Goal: Task Accomplishment & Management: Manage account settings

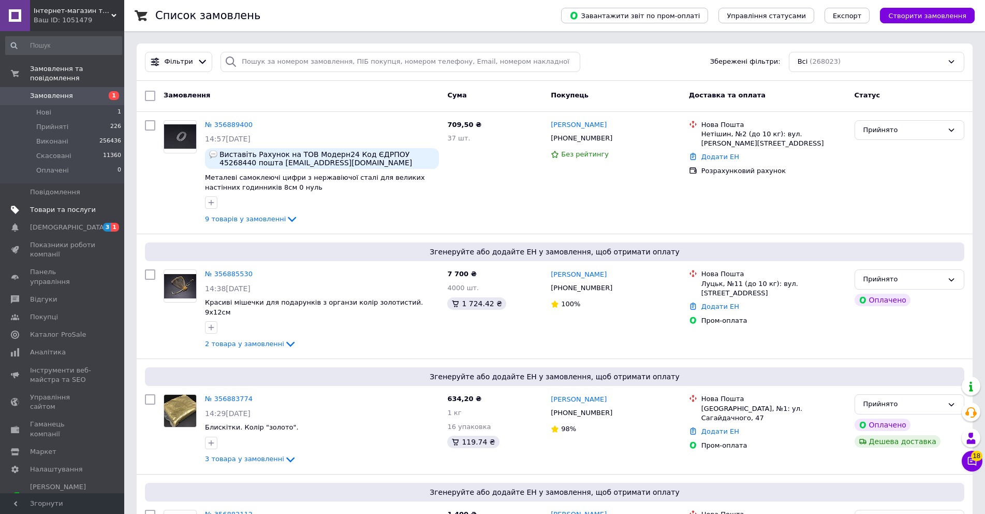
click at [60, 201] on link "Товари та послуги" at bounding box center [63, 210] width 127 height 18
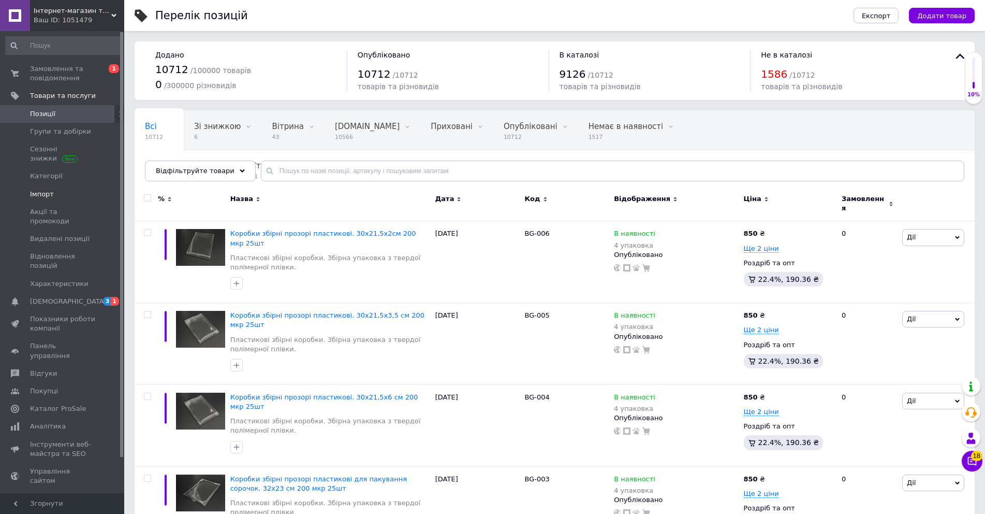
click at [51, 190] on span "Імпорт" at bounding box center [63, 194] width 66 height 9
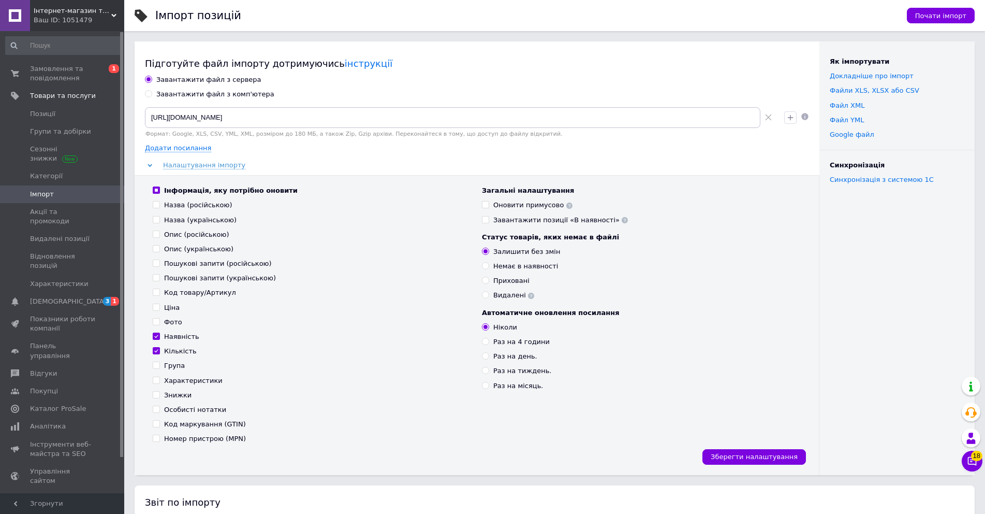
click at [494, 341] on div "Раз на 4 години" at bounding box center [521, 341] width 56 height 9
click at [489, 341] on input "Раз на 4 години" at bounding box center [485, 341] width 7 height 7
radio input "true"
click at [740, 456] on span "Зберегти налаштування" at bounding box center [754, 457] width 87 height 8
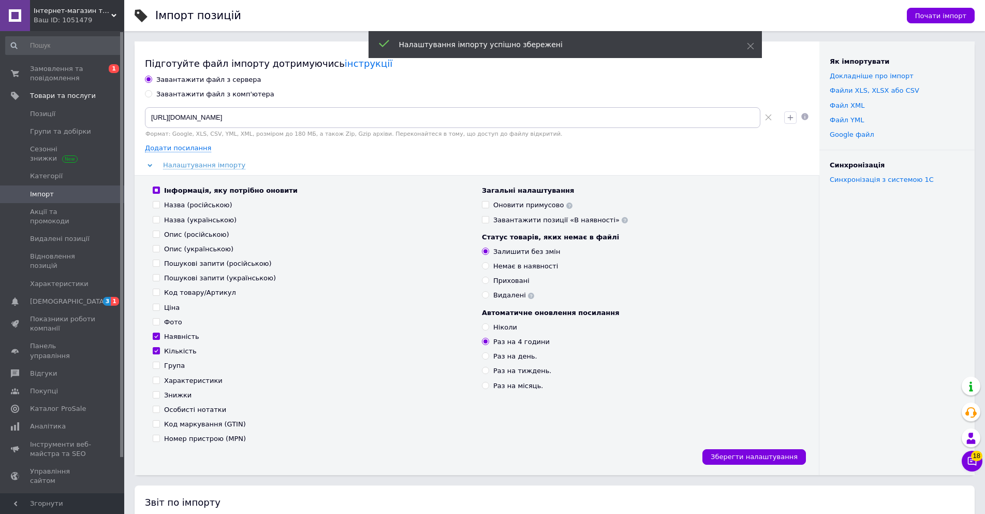
scroll to position [207, 0]
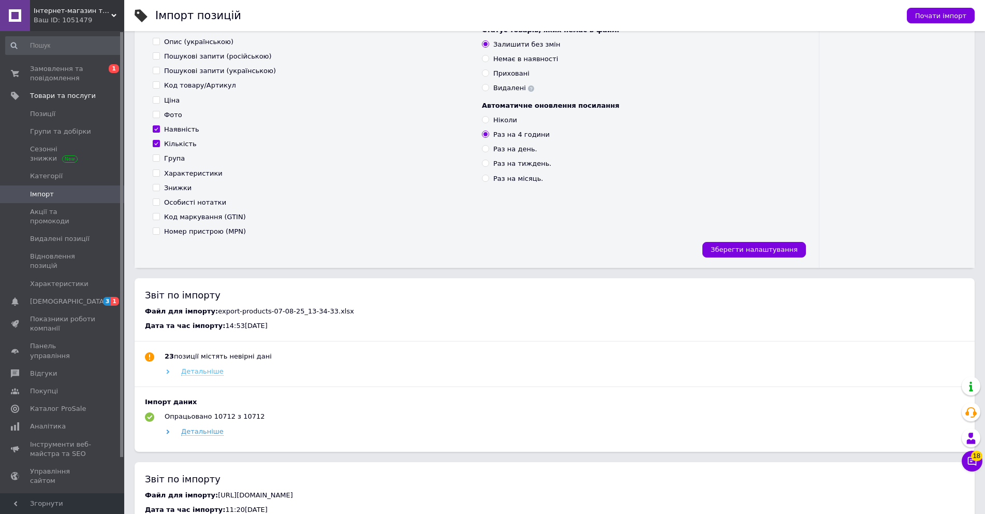
click at [212, 372] on span "Детальніше" at bounding box center [202, 371] width 42 height 8
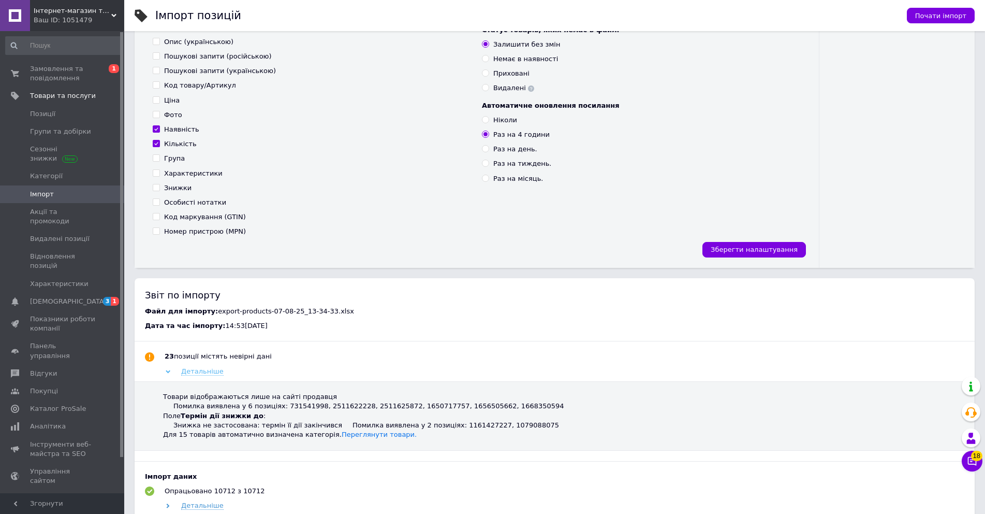
click at [209, 372] on span "Детальніше" at bounding box center [202, 371] width 42 height 8
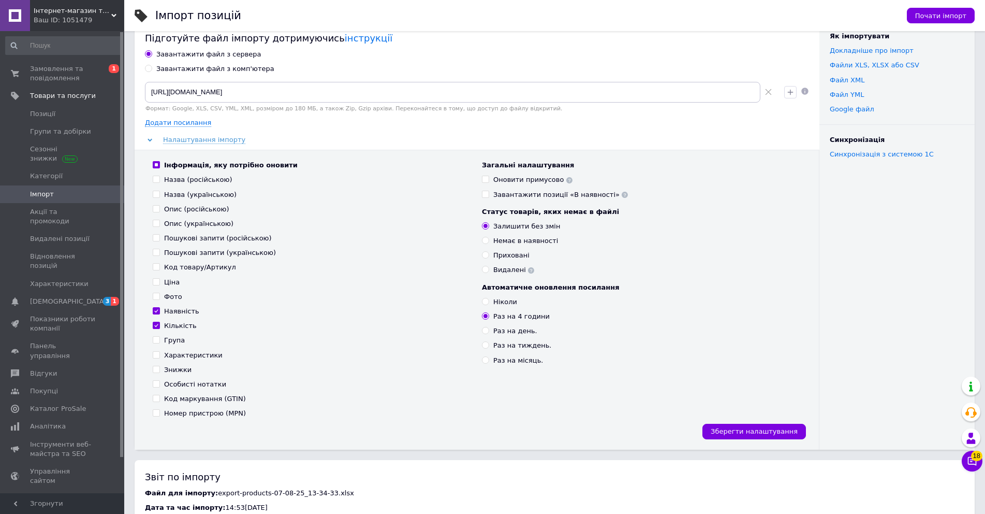
scroll to position [0, 0]
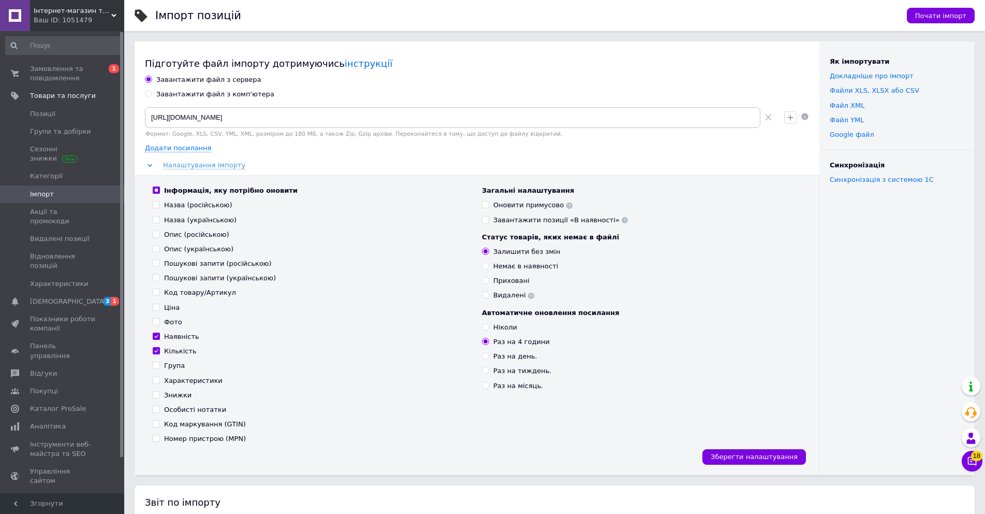
click at [76, 197] on span "Імпорт" at bounding box center [63, 194] width 66 height 9
click at [61, 69] on span "Замовлення та повідомлення" at bounding box center [63, 73] width 66 height 19
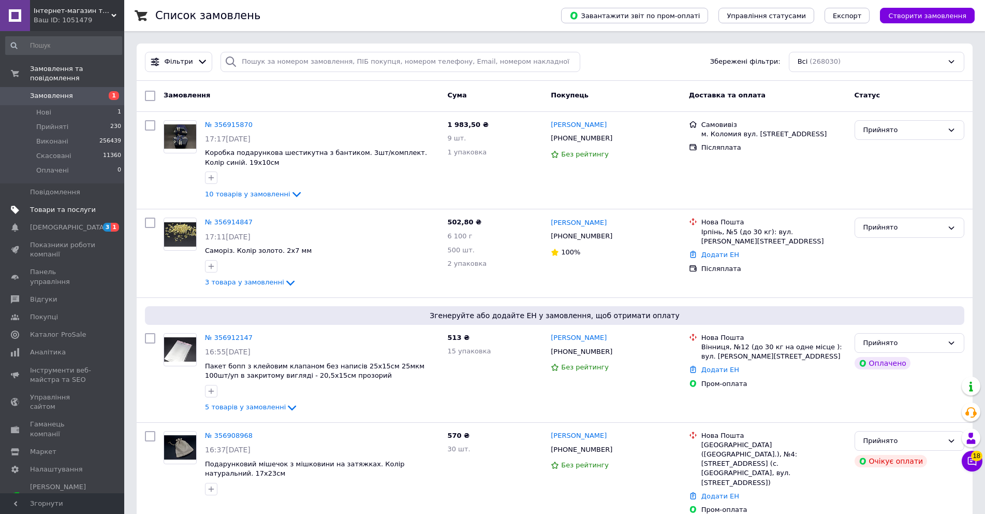
click at [66, 201] on link "Товари та послуги" at bounding box center [63, 210] width 127 height 18
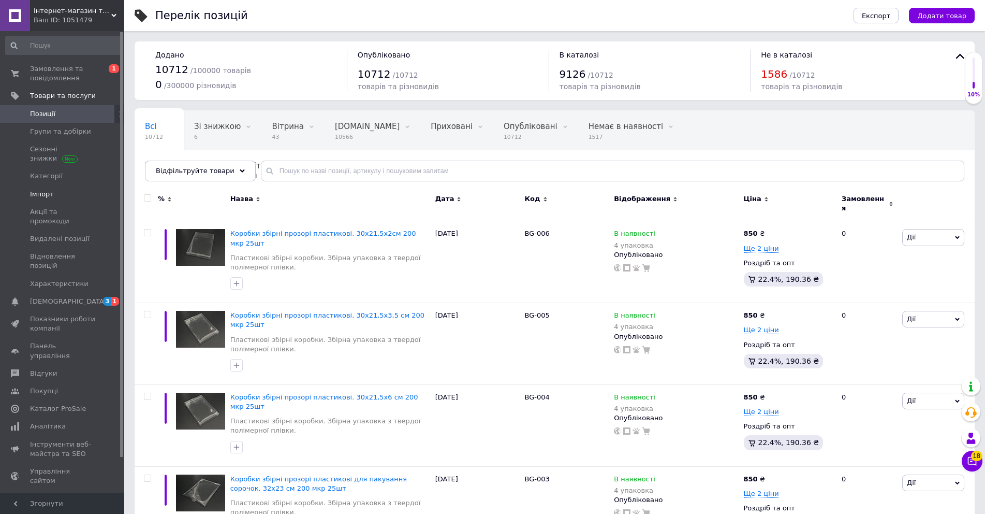
click at [47, 195] on span "Імпорт" at bounding box center [42, 194] width 24 height 9
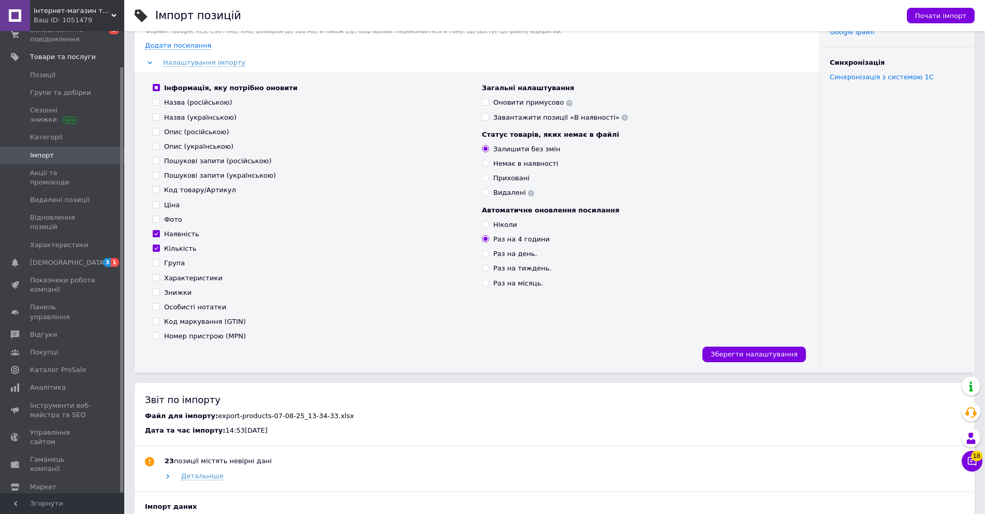
scroll to position [104, 0]
click at [744, 353] on span "Зберегти налаштування" at bounding box center [754, 353] width 87 height 8
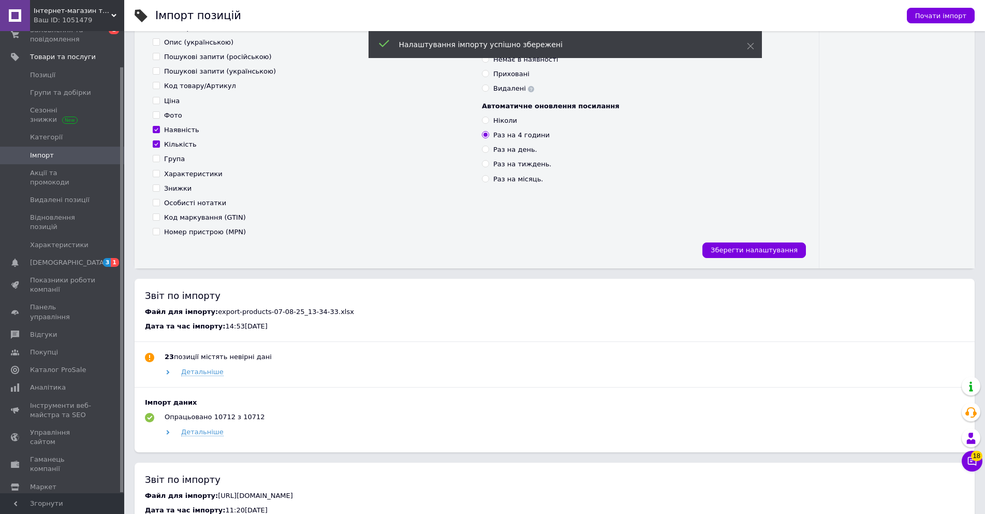
scroll to position [207, 0]
click at [199, 373] on span "Детальніше" at bounding box center [202, 371] width 42 height 8
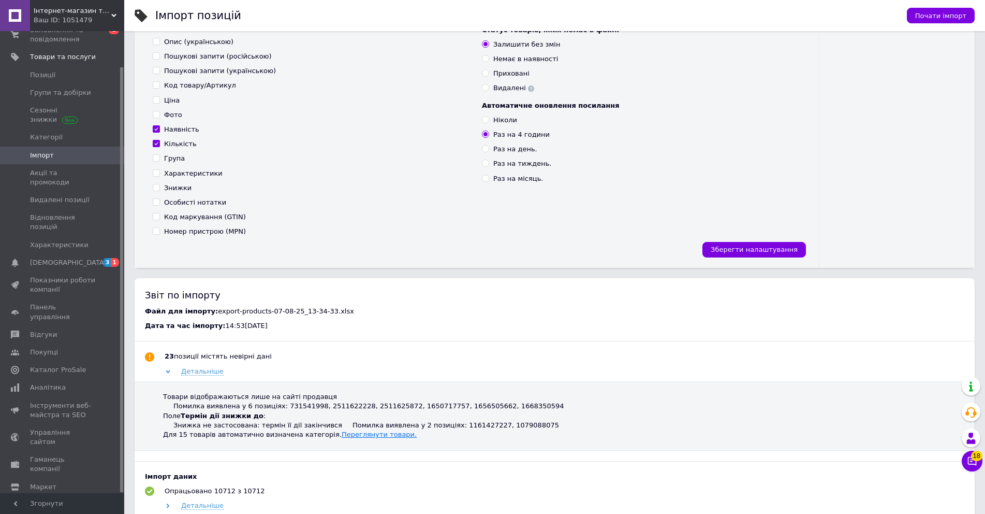
click at [355, 436] on link "Переглянути товари." at bounding box center [379, 434] width 75 height 8
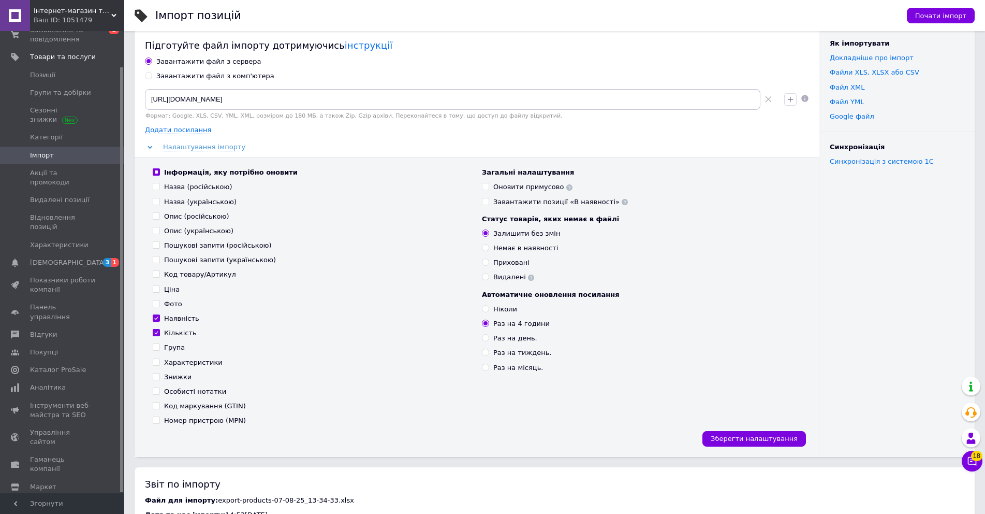
scroll to position [0, 0]
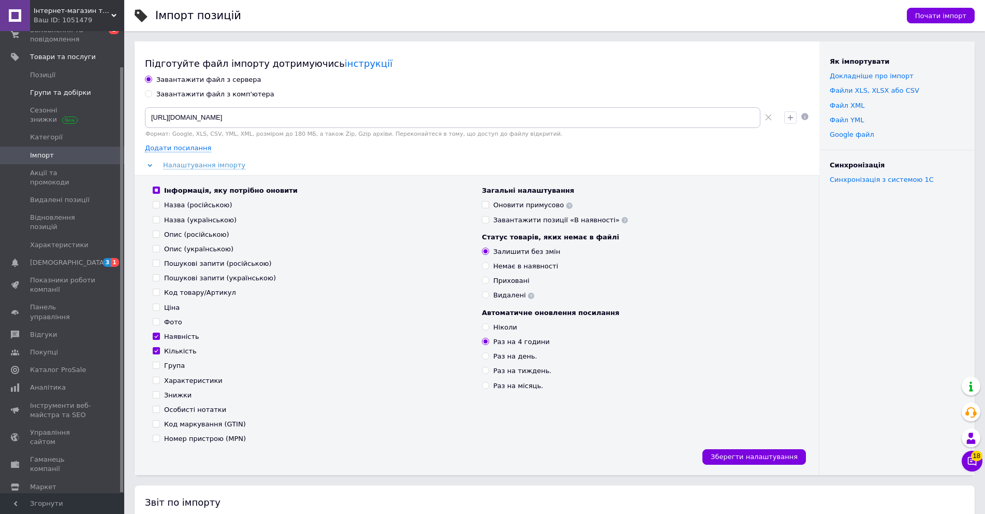
click at [51, 95] on span "Групи та добірки" at bounding box center [60, 92] width 61 height 9
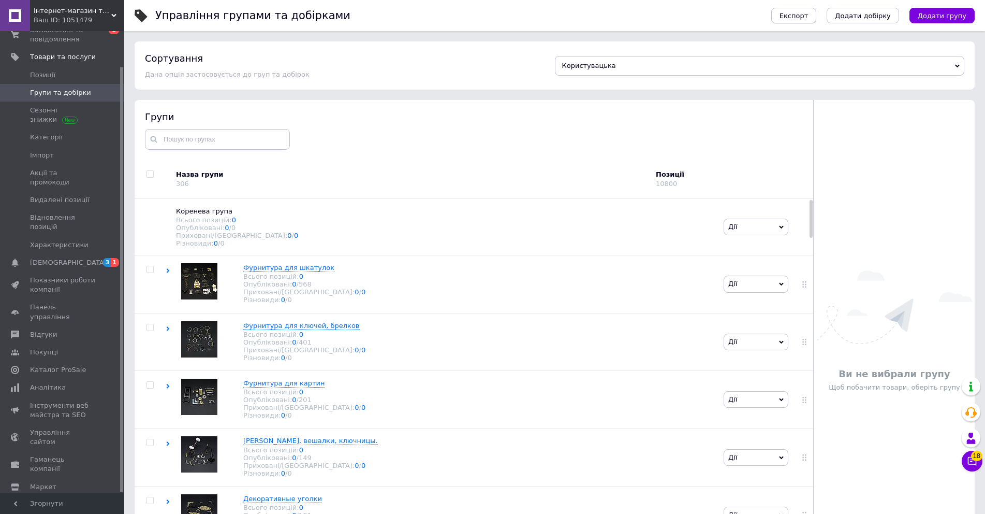
click at [809, 18] on span "Експорт" at bounding box center [794, 16] width 29 height 8
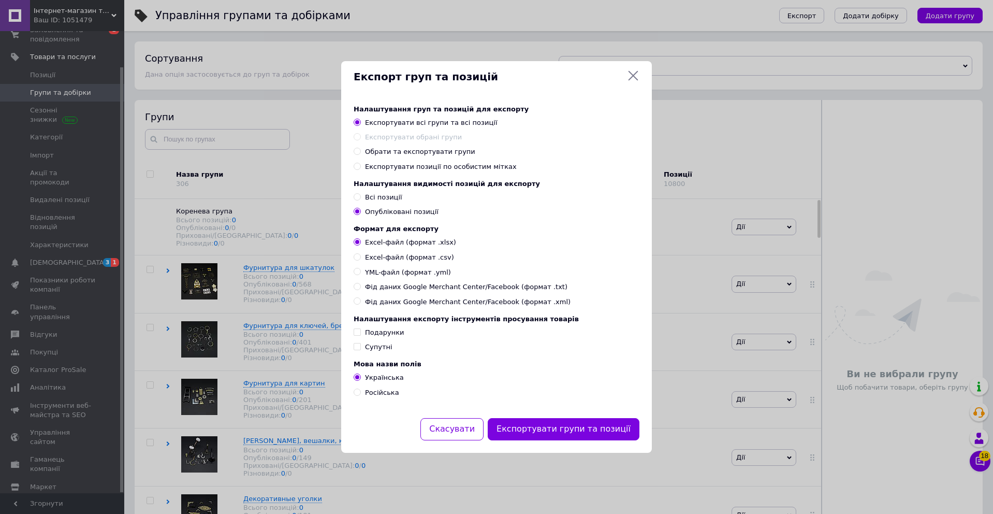
click at [383, 198] on span "Всі позиції" at bounding box center [383, 197] width 37 height 8
click at [360, 198] on input "Всі позиції" at bounding box center [357, 196] width 7 height 7
radio input "true"
click at [555, 433] on button "Експортувати групи та позиції" at bounding box center [564, 429] width 152 height 22
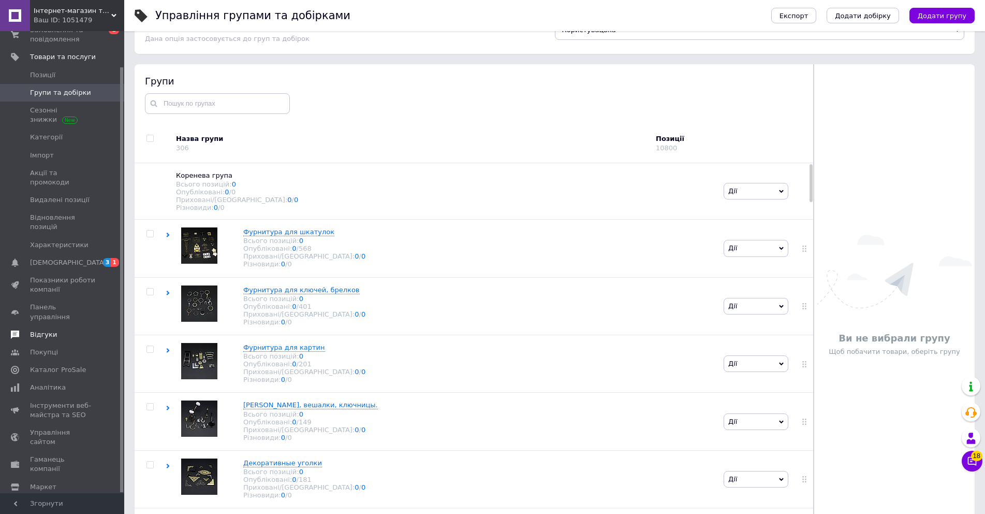
scroll to position [59, 0]
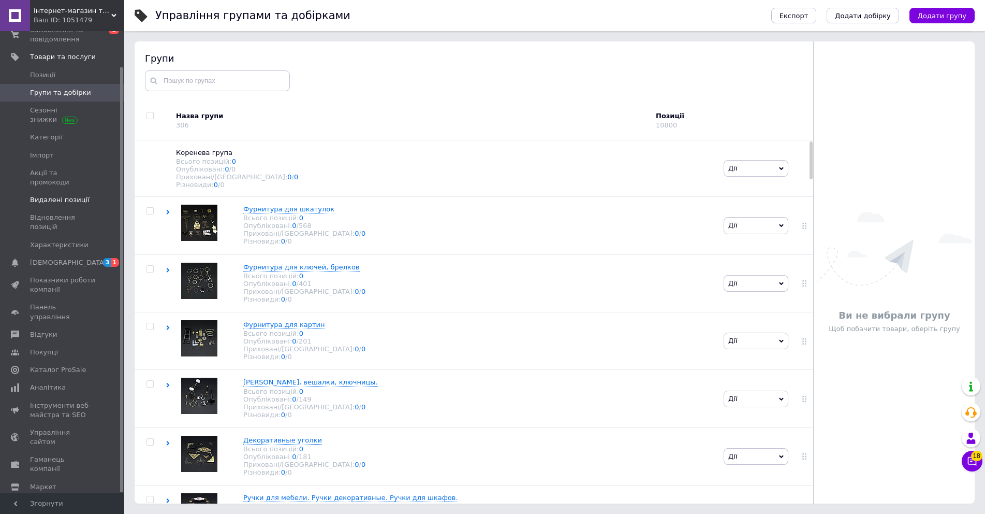
click at [62, 195] on span "Видалені позиції" at bounding box center [60, 199] width 60 height 9
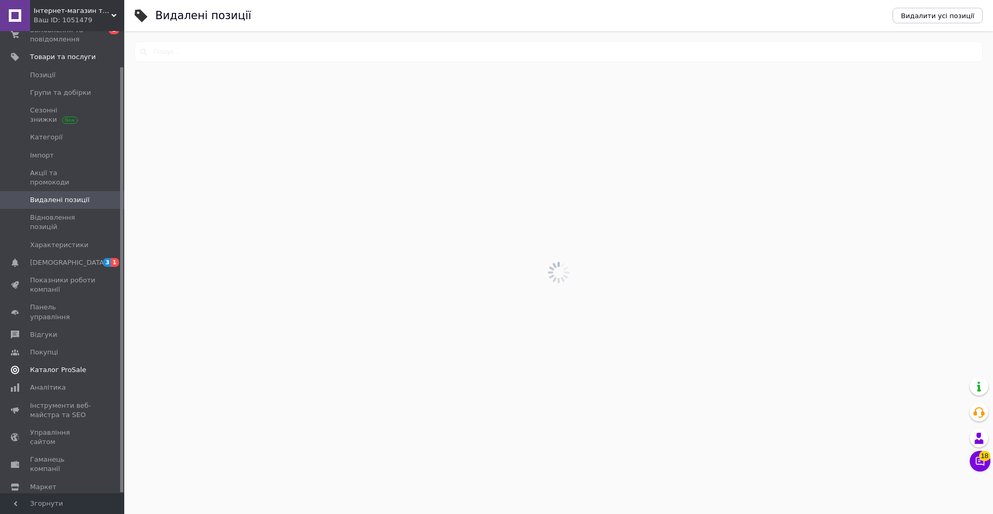
click at [56, 365] on span "Каталог ProSale" at bounding box center [58, 369] width 56 height 9
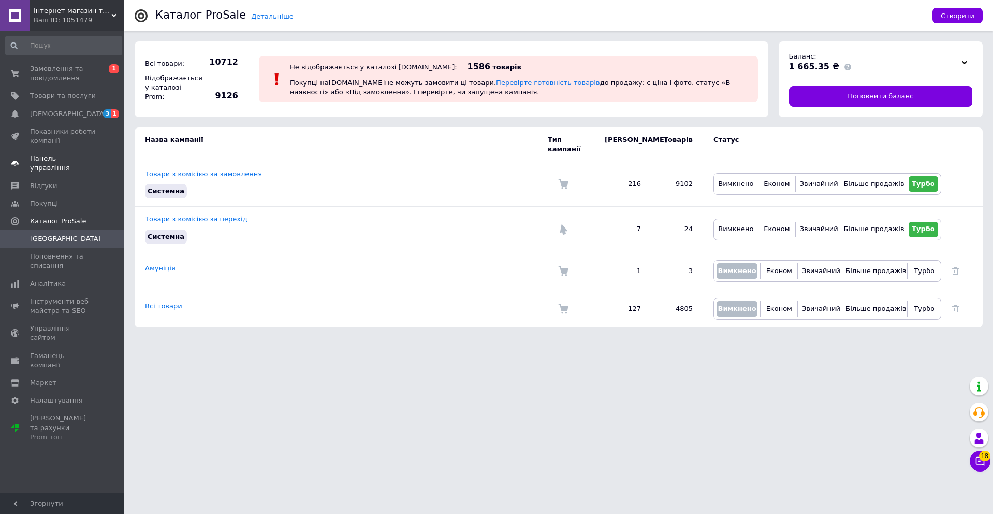
click at [52, 163] on span "Панель управління" at bounding box center [63, 163] width 66 height 19
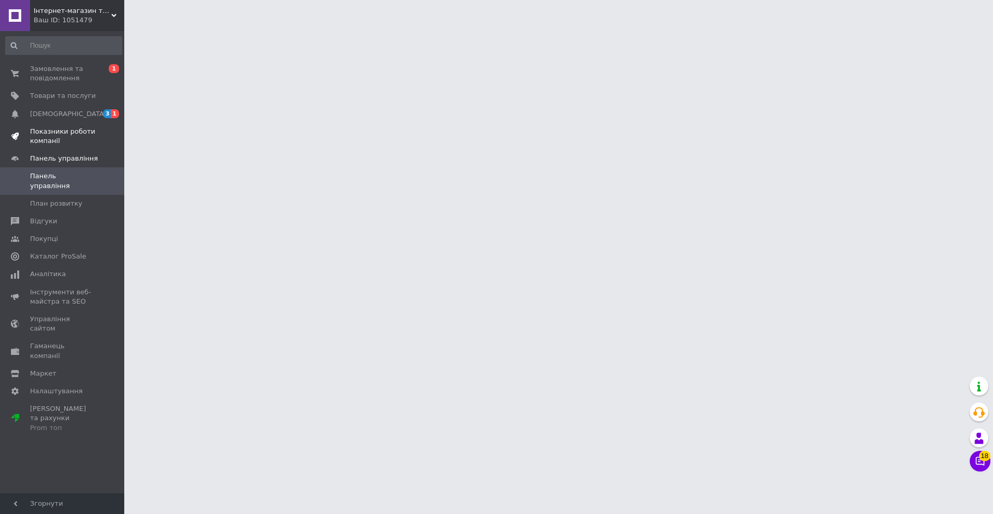
click at [55, 139] on span "Показники роботи компанії" at bounding box center [63, 136] width 66 height 19
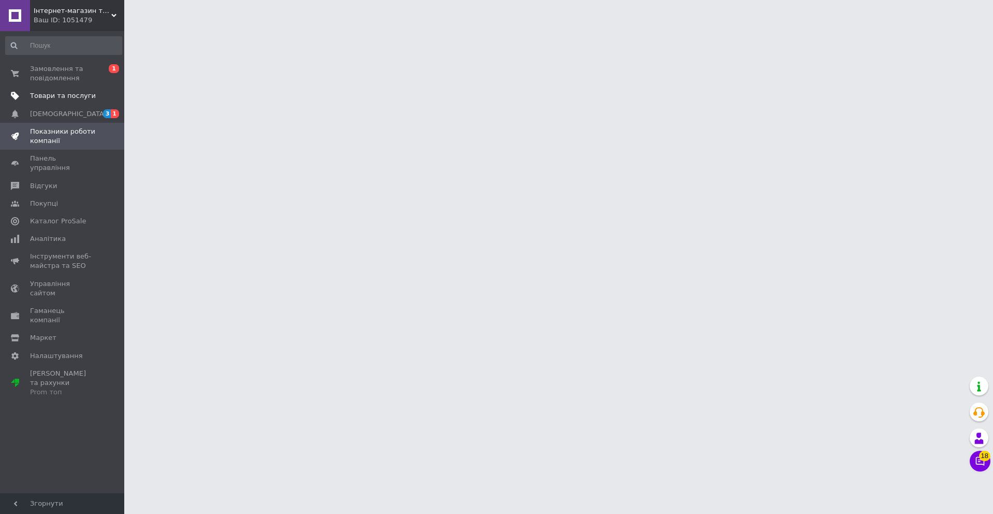
click at [60, 92] on span "Товари та послуги" at bounding box center [63, 95] width 66 height 9
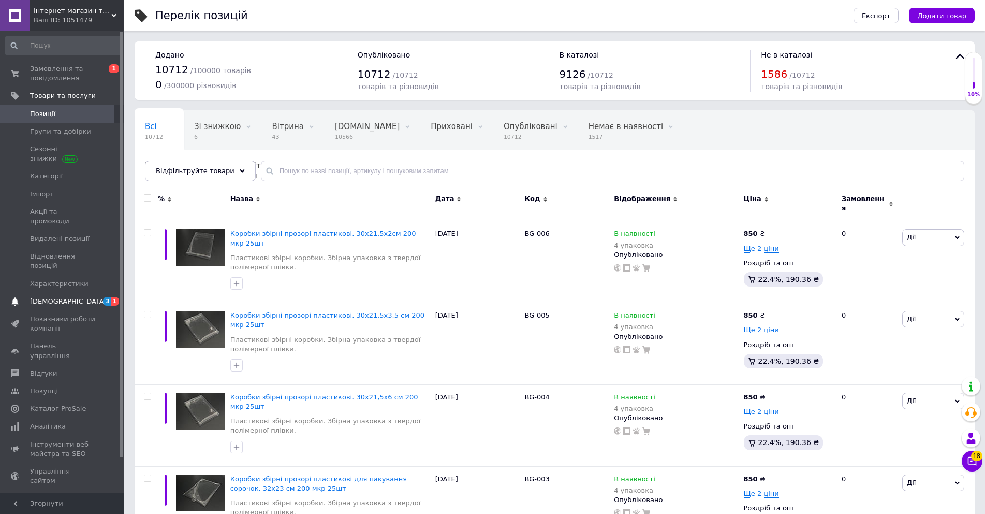
click at [57, 297] on span "[DEMOGRAPHIC_DATA]" at bounding box center [68, 301] width 77 height 9
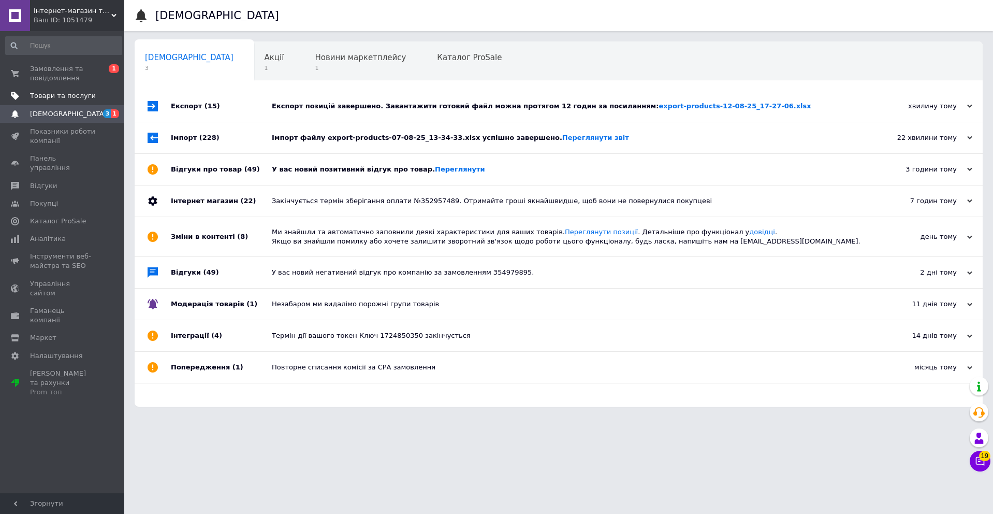
click at [58, 99] on span "Товари та послуги" at bounding box center [63, 95] width 66 height 9
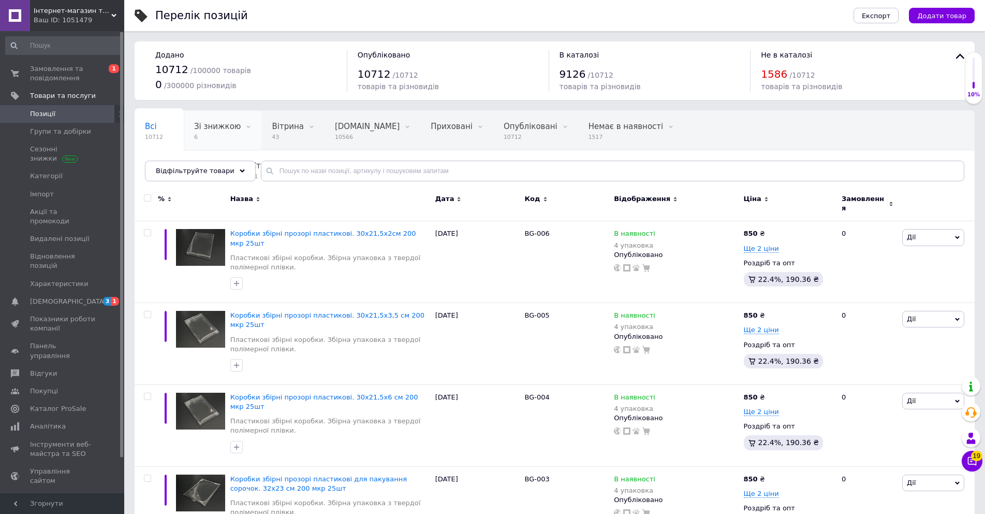
click at [211, 139] on span "6" at bounding box center [217, 137] width 47 height 8
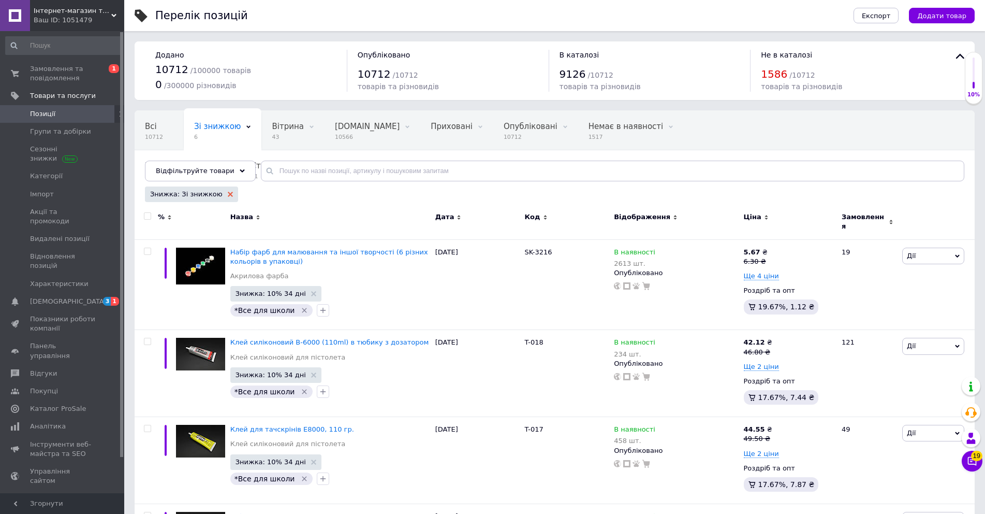
click at [228, 196] on use at bounding box center [230, 194] width 5 height 5
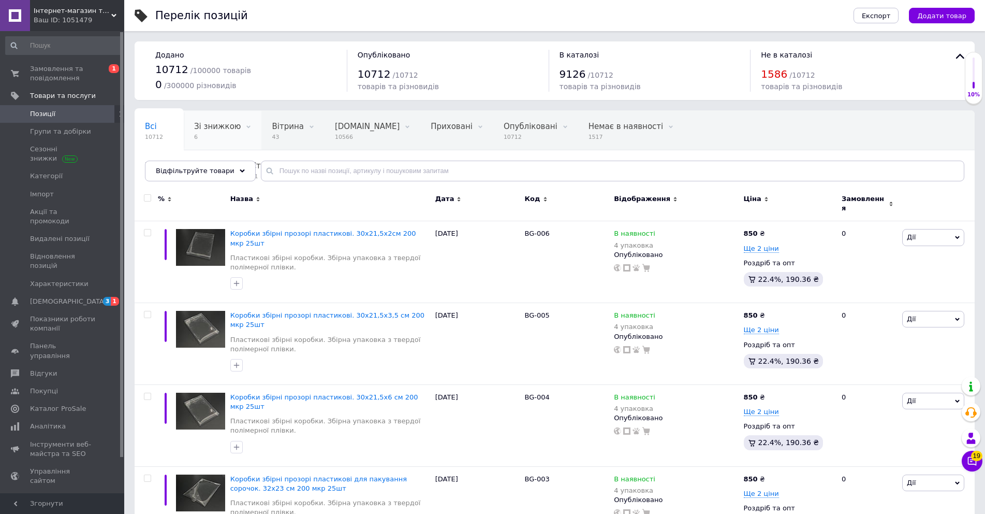
click at [202, 141] on span "6" at bounding box center [217, 137] width 47 height 8
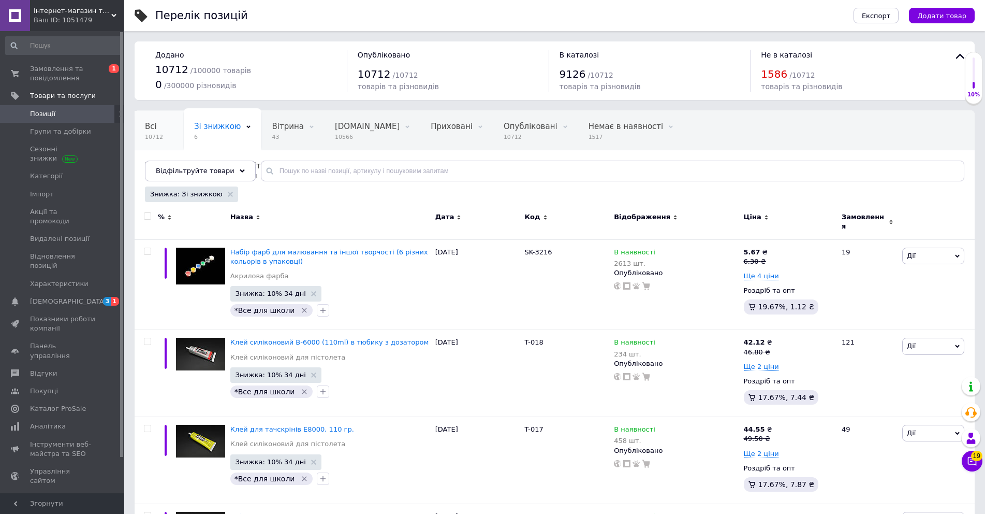
click at [152, 141] on span "10712" at bounding box center [154, 137] width 18 height 8
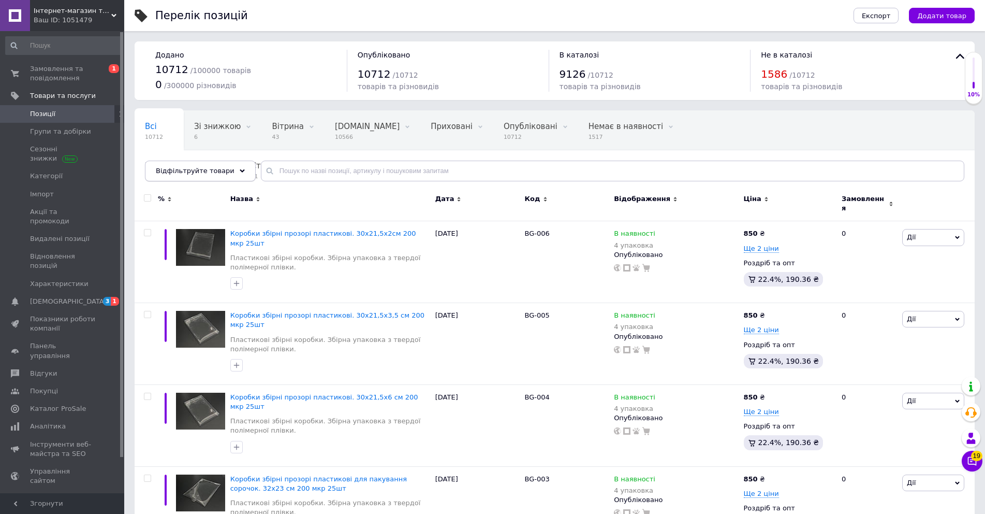
click at [193, 170] on span "Відфільтруйте товари" at bounding box center [195, 171] width 79 height 8
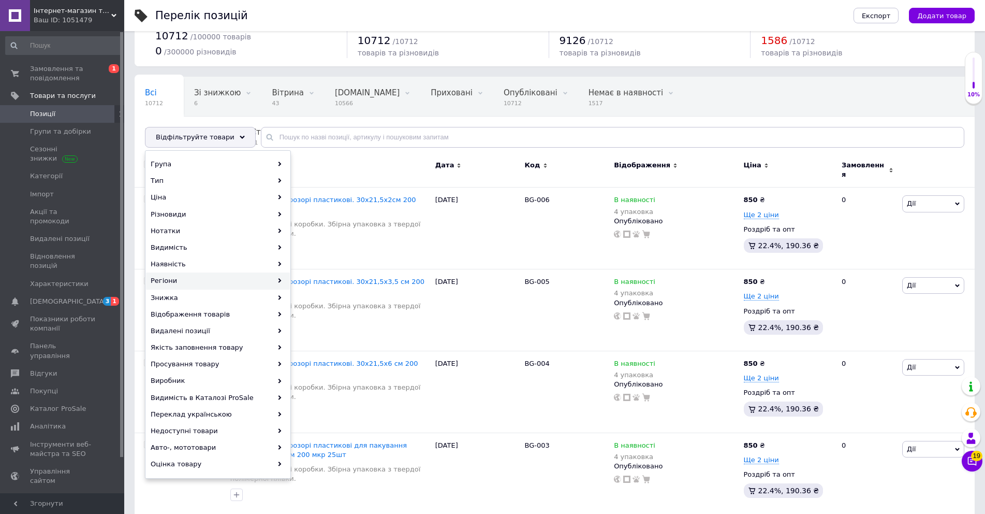
scroll to position [52, 0]
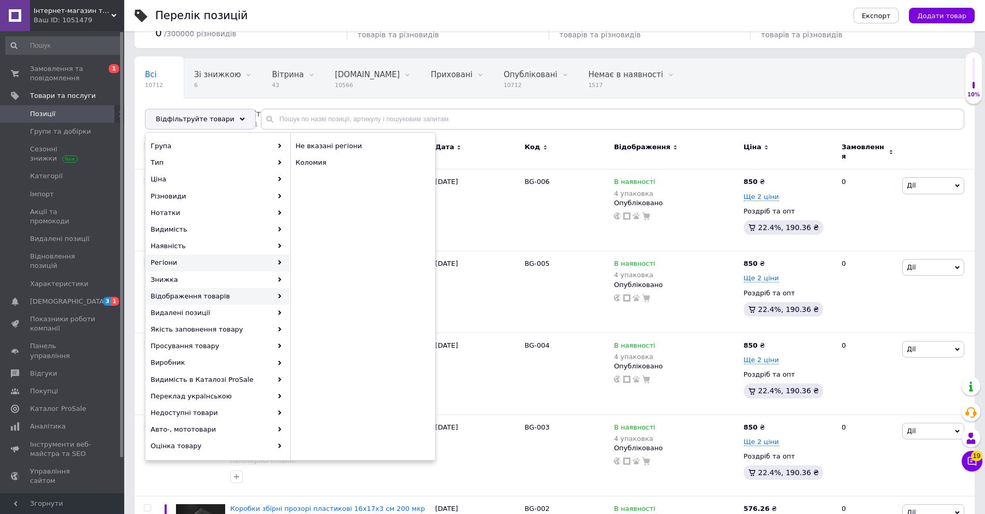
click at [257, 299] on div "Відображення товарів" at bounding box center [218, 296] width 144 height 17
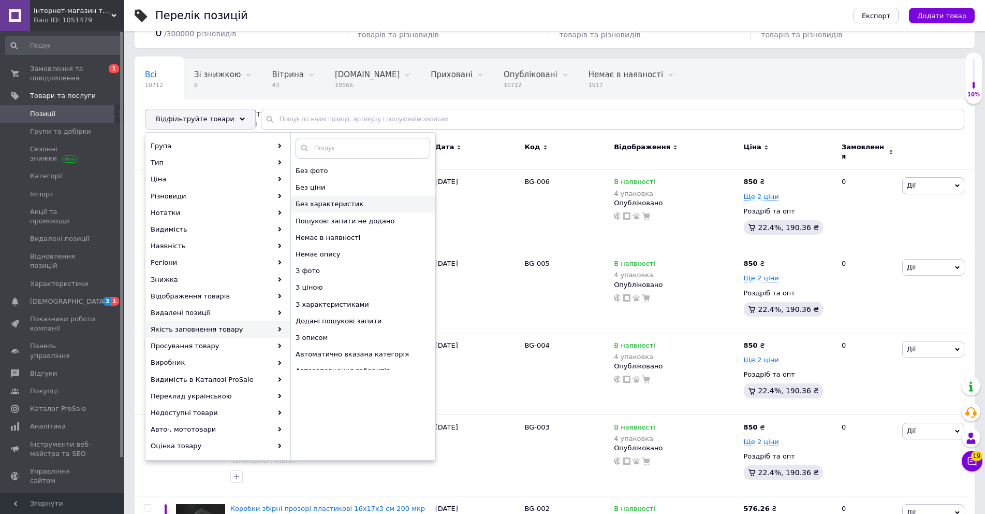
click at [343, 205] on span "Без характеристик" at bounding box center [357, 203] width 123 height 9
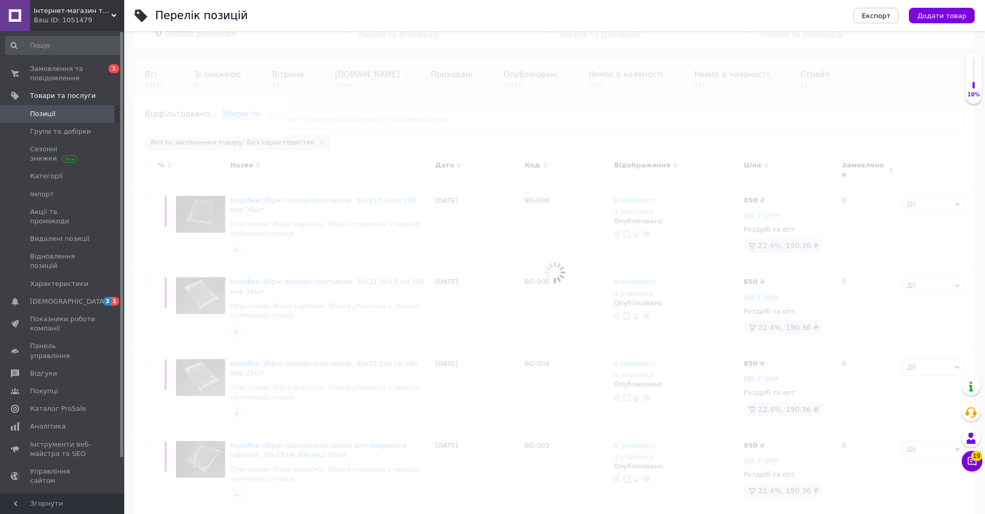
scroll to position [0, 16]
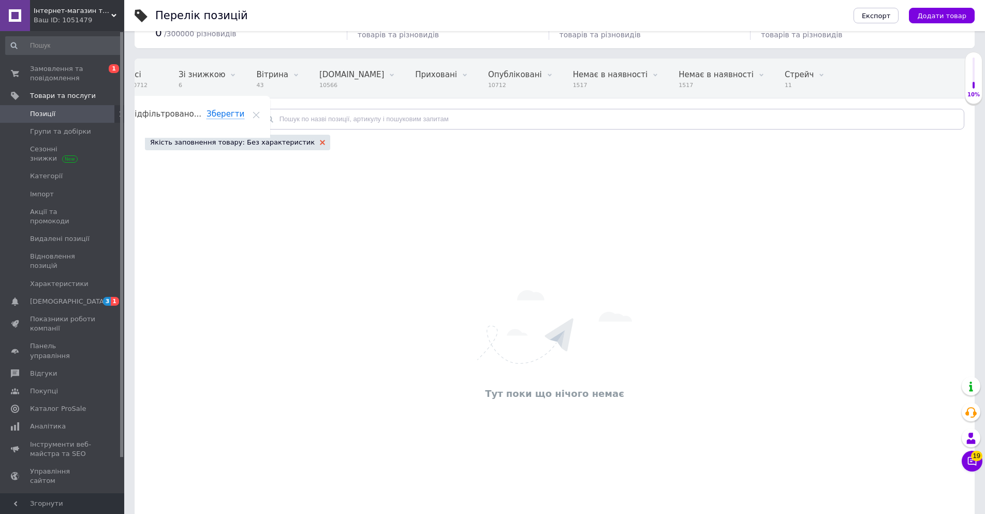
click at [320, 140] on use at bounding box center [322, 142] width 5 height 5
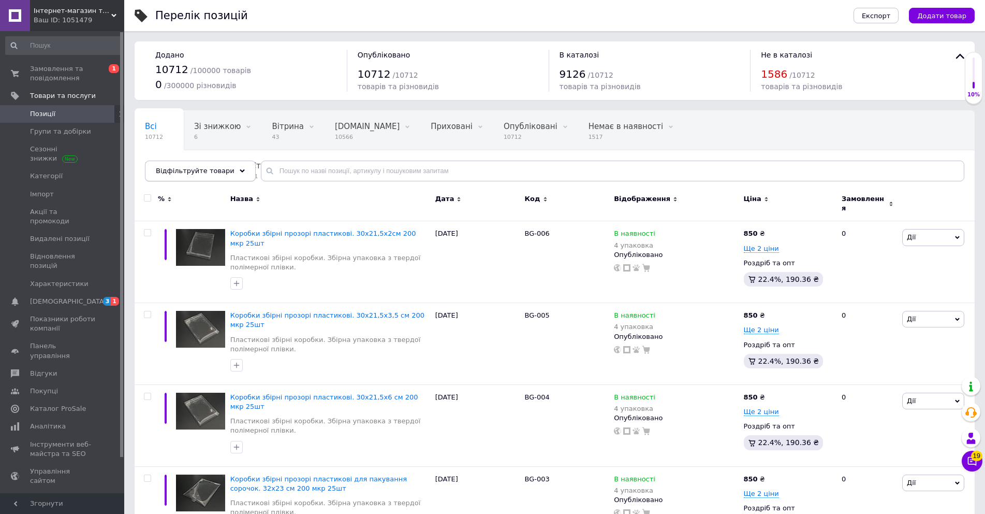
click at [221, 175] on div "Відфільтруйте товари" at bounding box center [200, 171] width 111 height 21
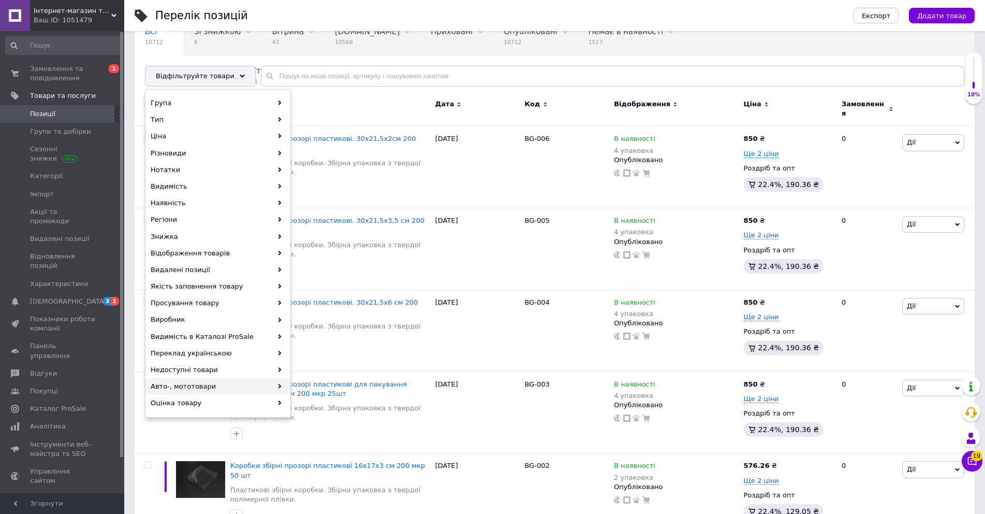
scroll to position [104, 0]
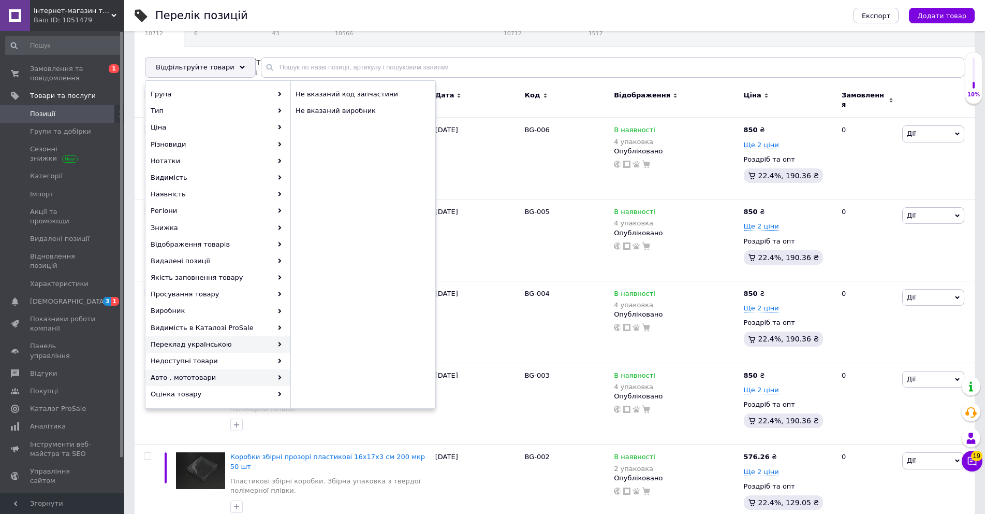
click at [225, 347] on div "Переклад українською" at bounding box center [218, 344] width 144 height 17
click at [354, 99] on span "Товари з перекладом" at bounding box center [358, 94] width 124 height 9
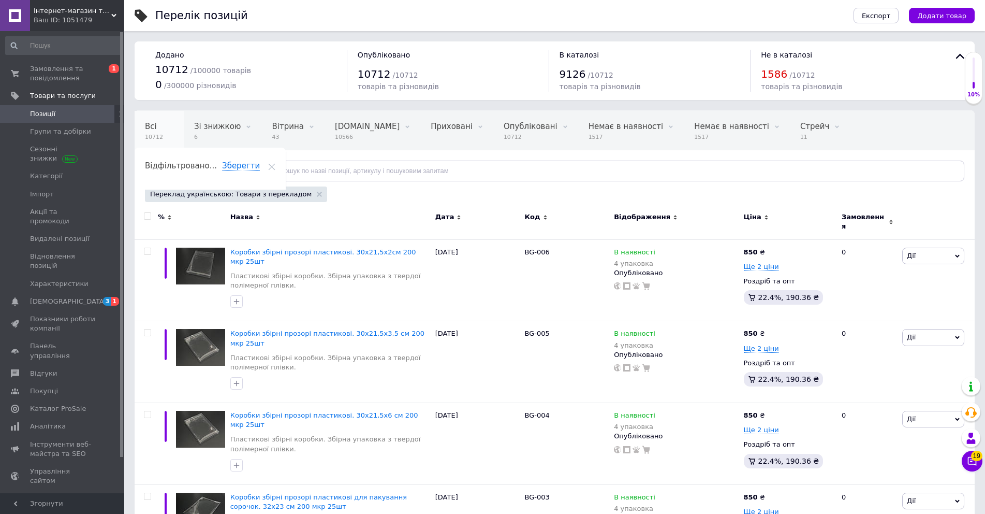
click at [163, 142] on div "Всі 10712" at bounding box center [159, 130] width 49 height 39
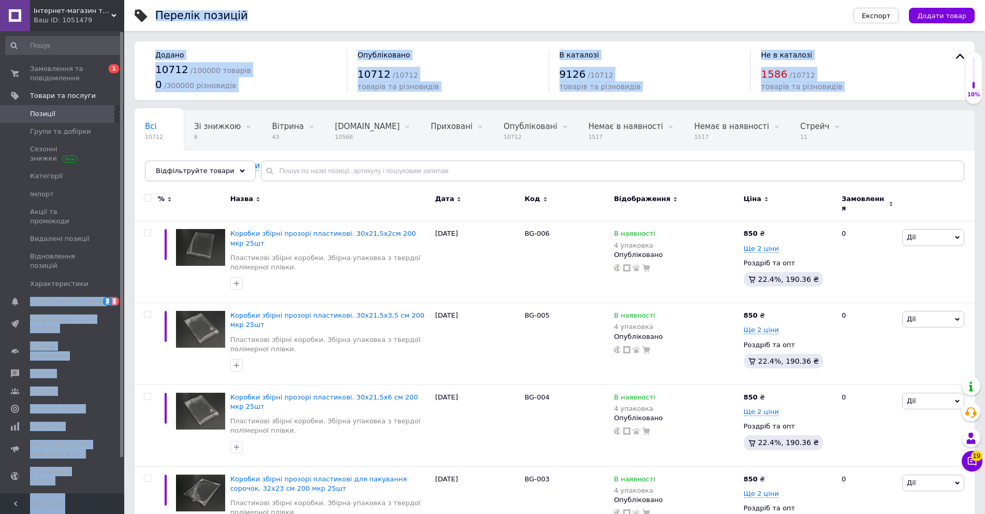
click at [476, 52] on div "Опубліковано" at bounding box center [448, 55] width 181 height 10
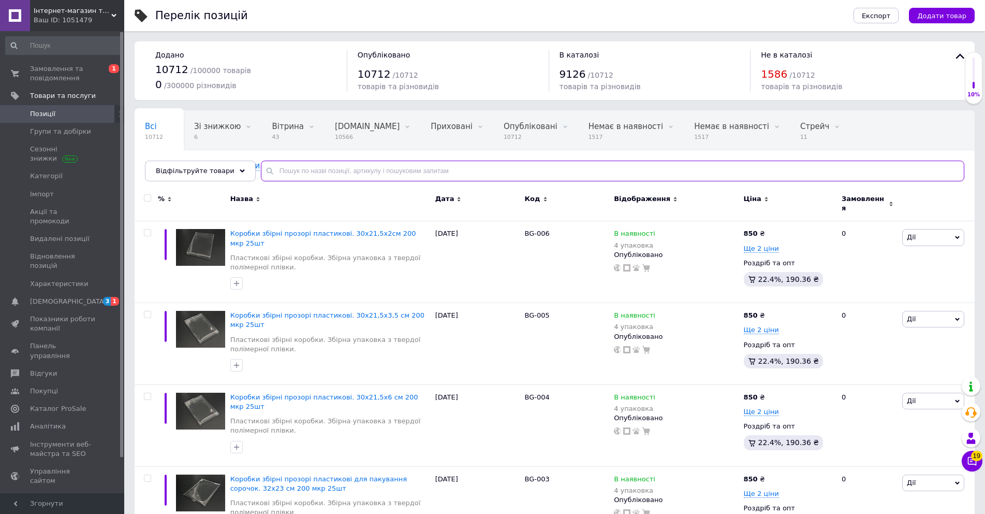
drag, startPoint x: 504, startPoint y: 171, endPoint x: 509, endPoint y: 176, distance: 7.4
click at [508, 174] on input "text" at bounding box center [613, 171] width 704 height 21
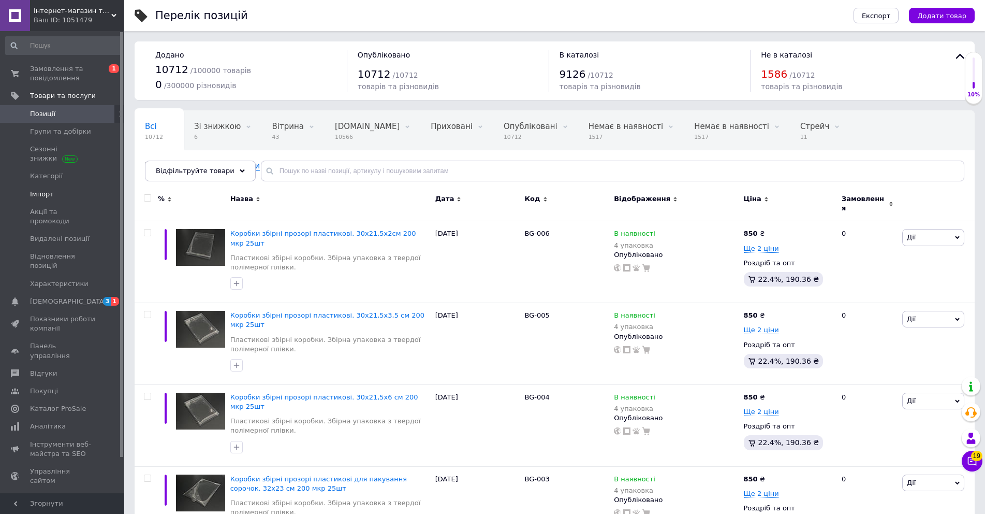
click at [53, 190] on span "Імпорт" at bounding box center [63, 194] width 66 height 9
